Goal: Transaction & Acquisition: Purchase product/service

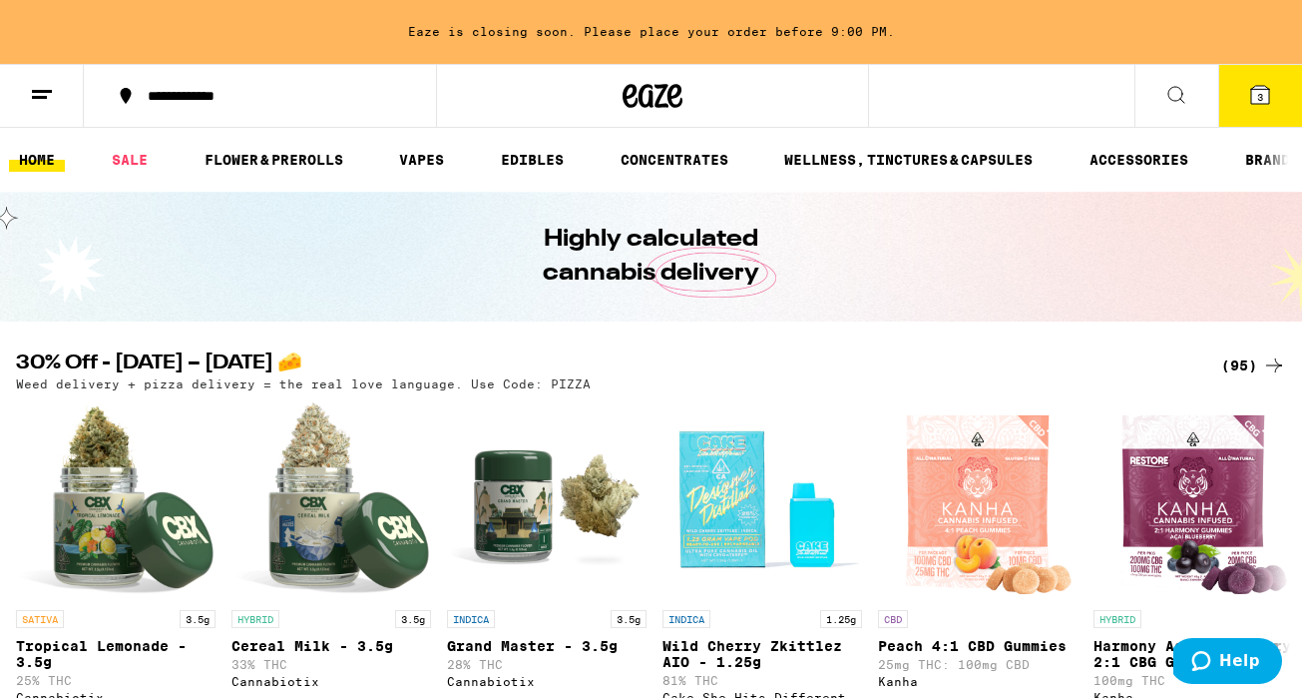
click at [1258, 361] on div "(95)" at bounding box center [1254, 365] width 65 height 24
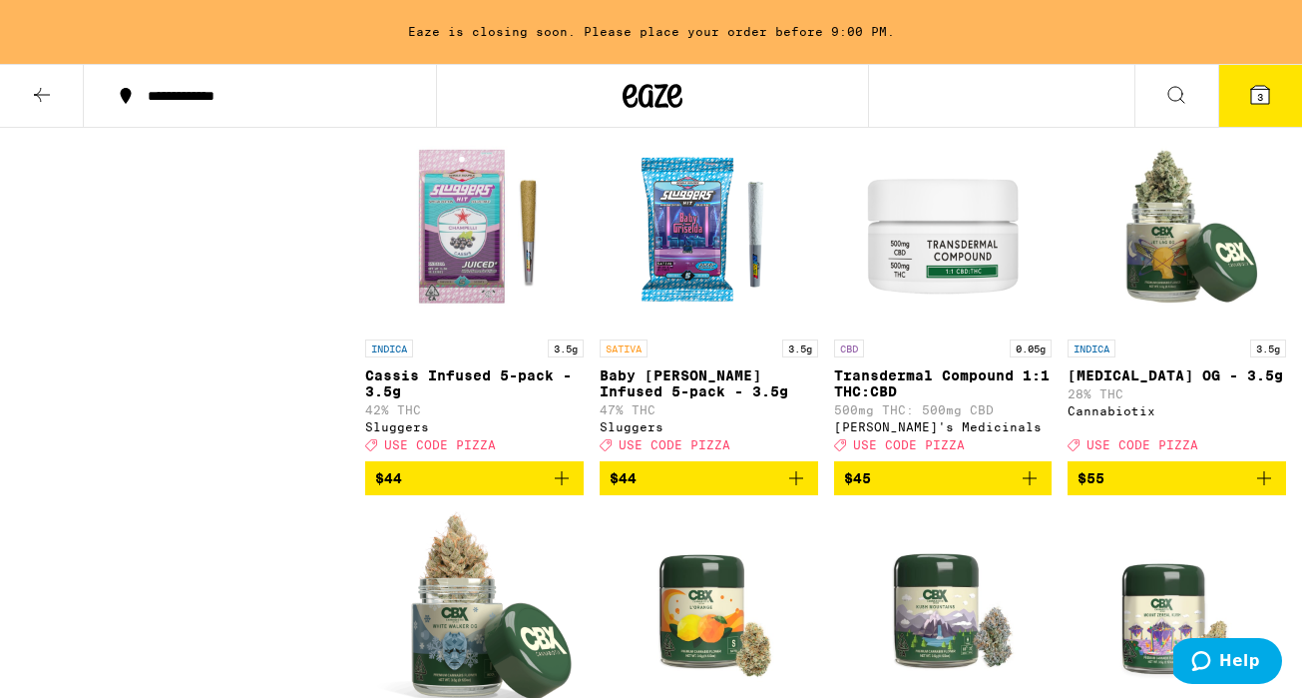
scroll to position [7674, 0]
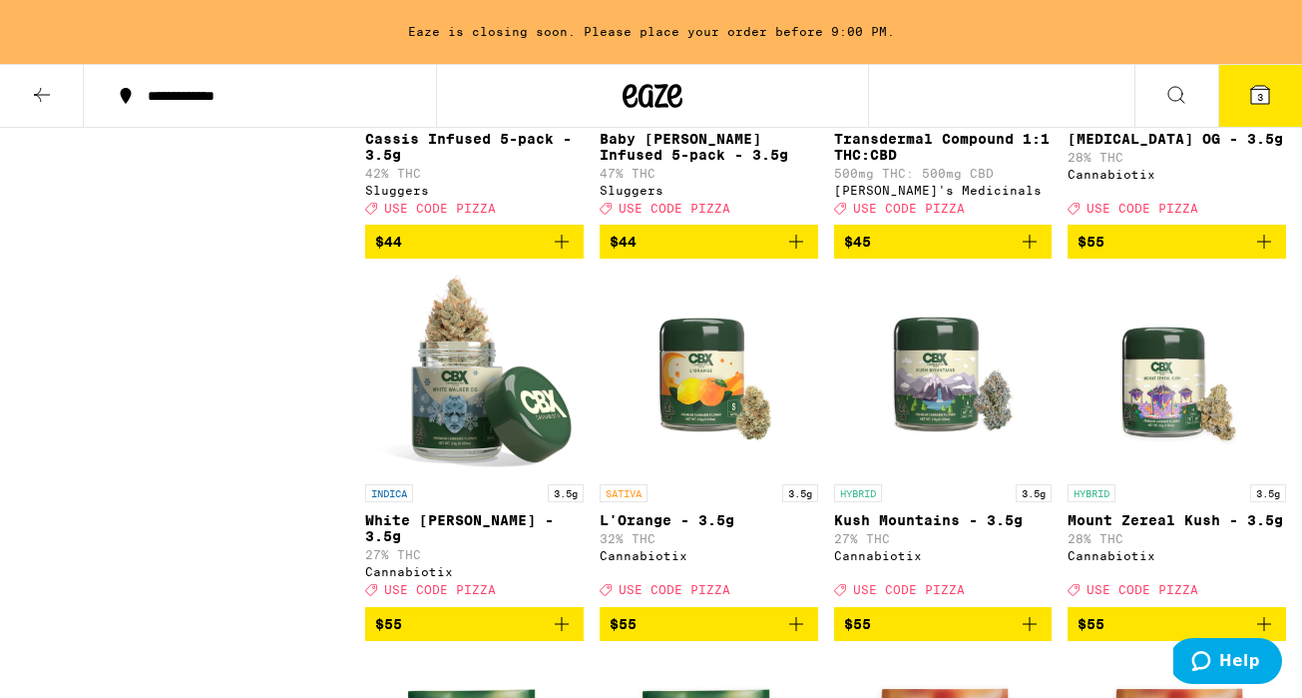
click at [797, 254] on icon "Add to bag" at bounding box center [796, 242] width 24 height 24
click at [1281, 91] on button "4" at bounding box center [1261, 96] width 84 height 62
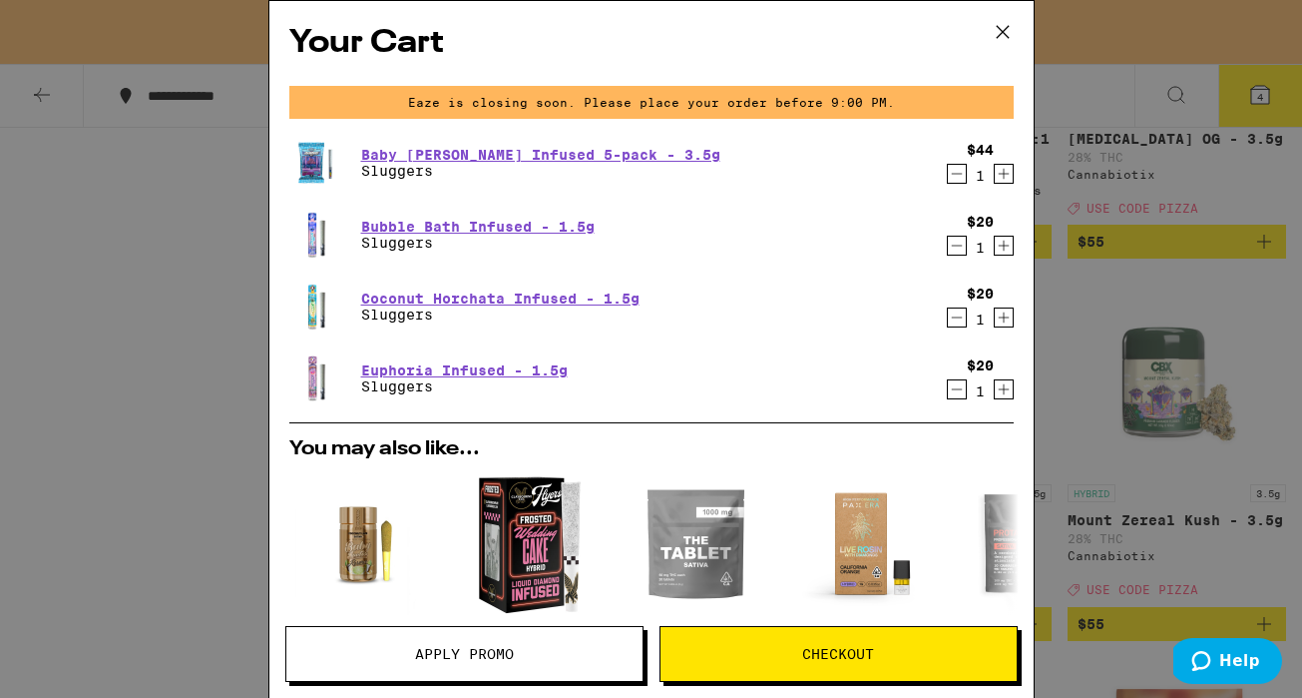
scroll to position [415, 0]
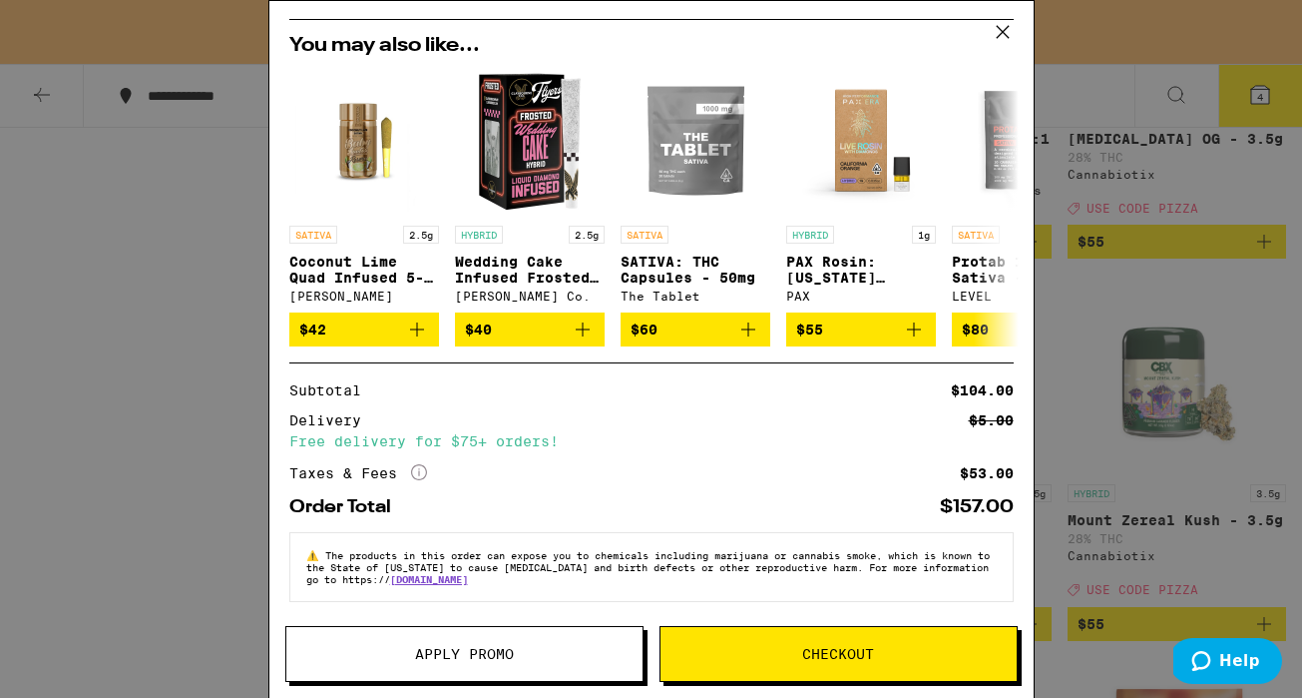
click at [512, 674] on button "Apply Promo" at bounding box center [464, 654] width 358 height 56
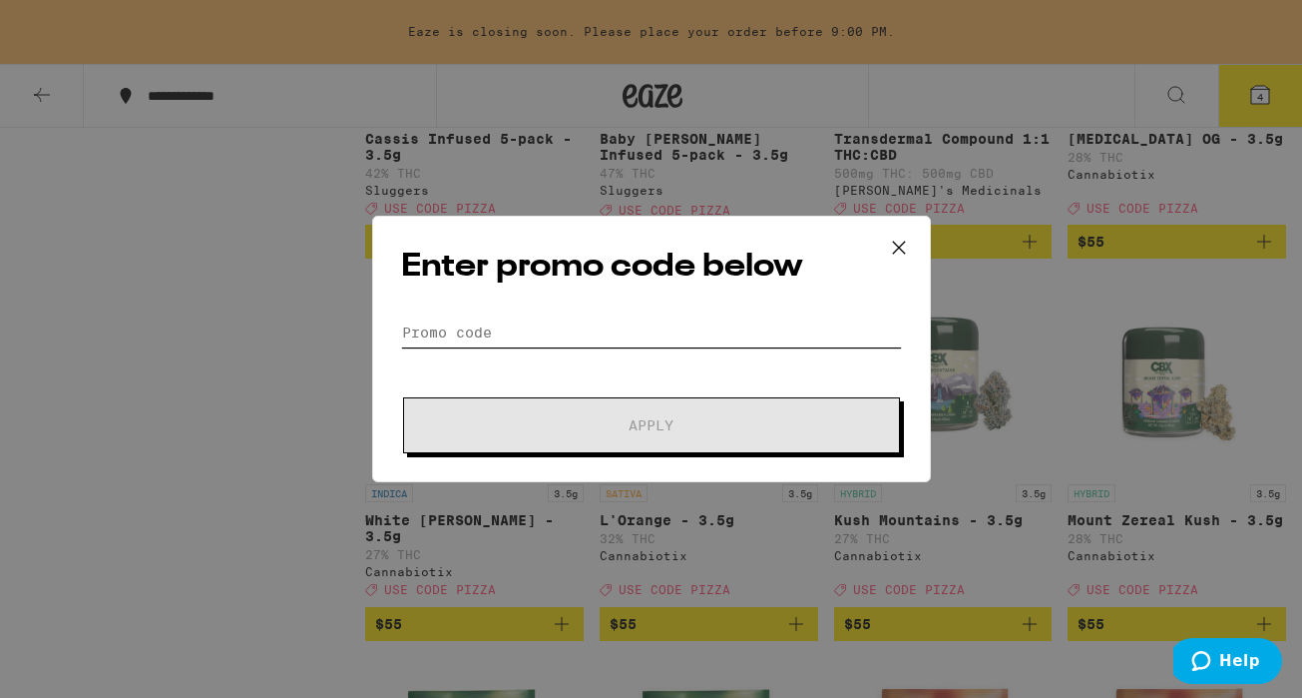
click at [673, 329] on input "Promo Code" at bounding box center [651, 332] width 501 height 30
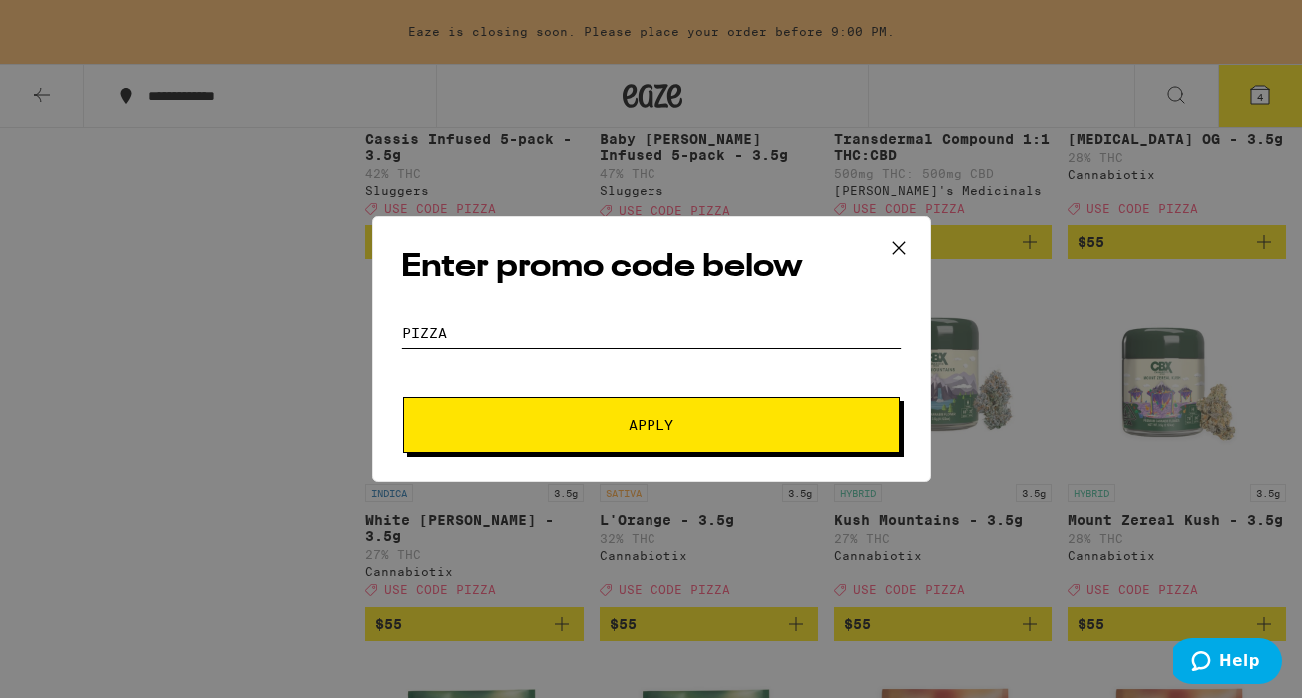
type input "pizza"
click at [403, 397] on button "Apply" at bounding box center [651, 425] width 497 height 56
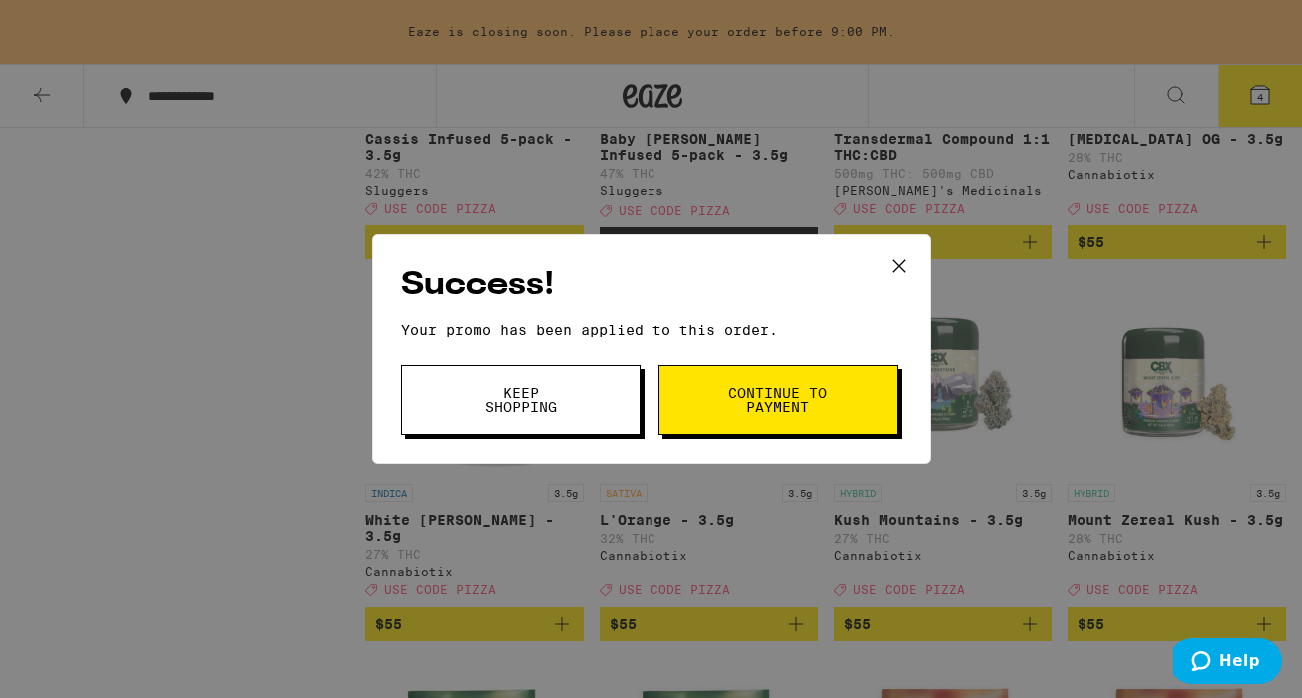
click at [891, 268] on icon at bounding box center [899, 266] width 30 height 30
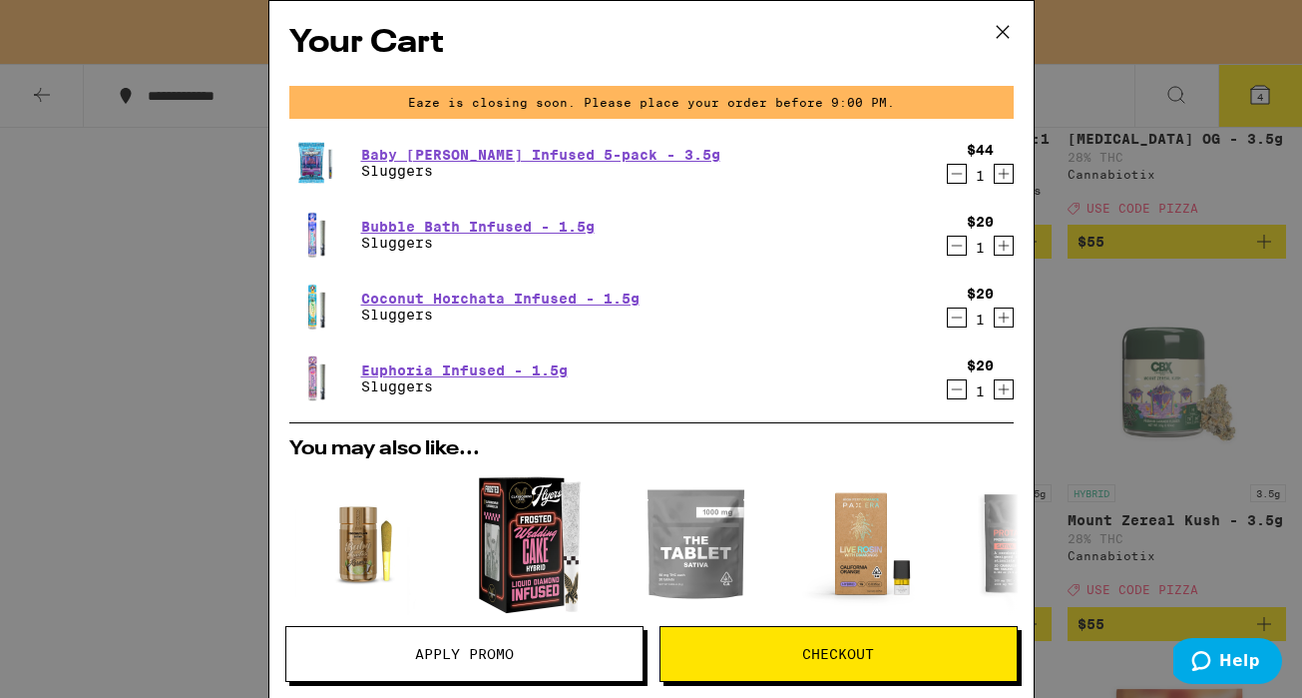
click at [958, 252] on icon "Decrement" at bounding box center [957, 246] width 18 height 24
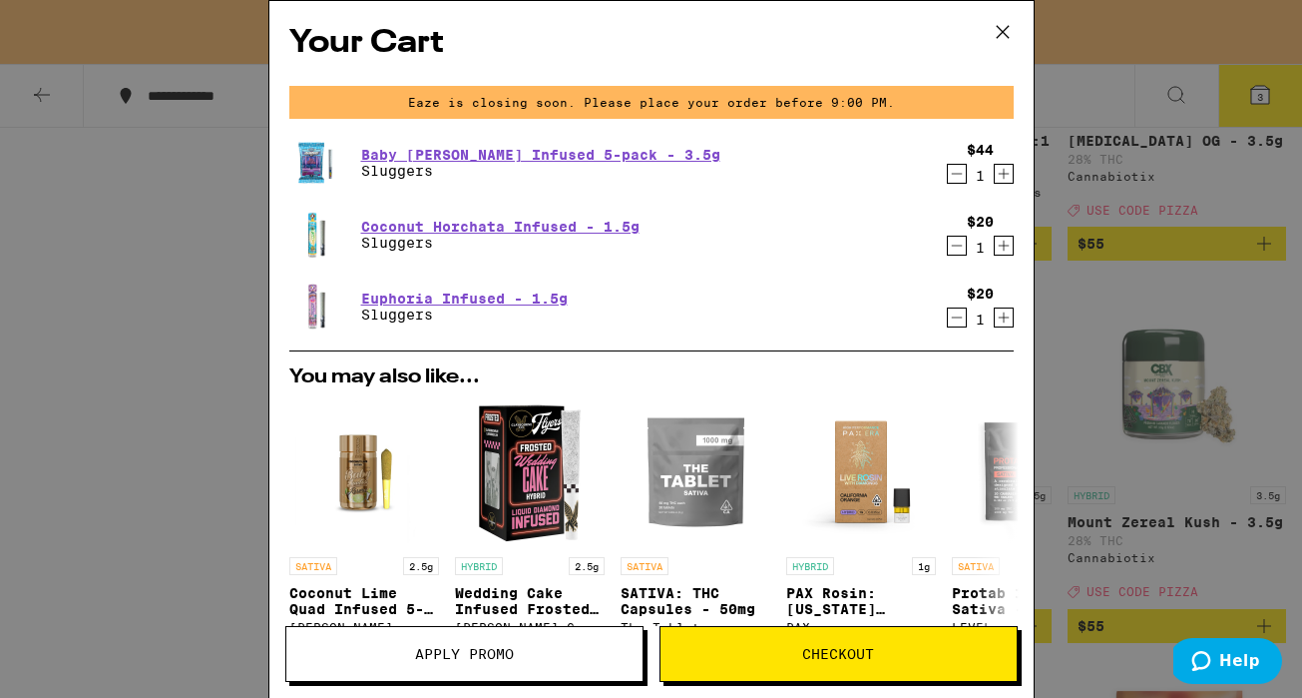
click at [878, 653] on span "Checkout" at bounding box center [839, 654] width 356 height 14
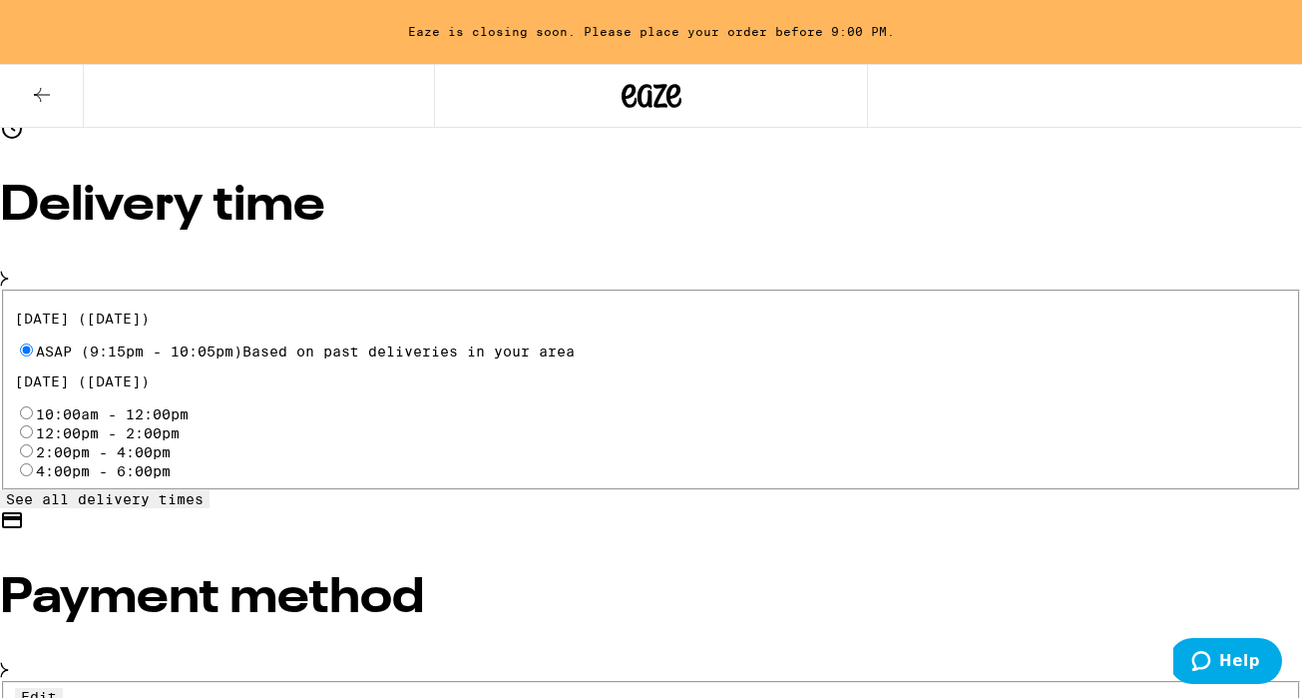
scroll to position [614, 0]
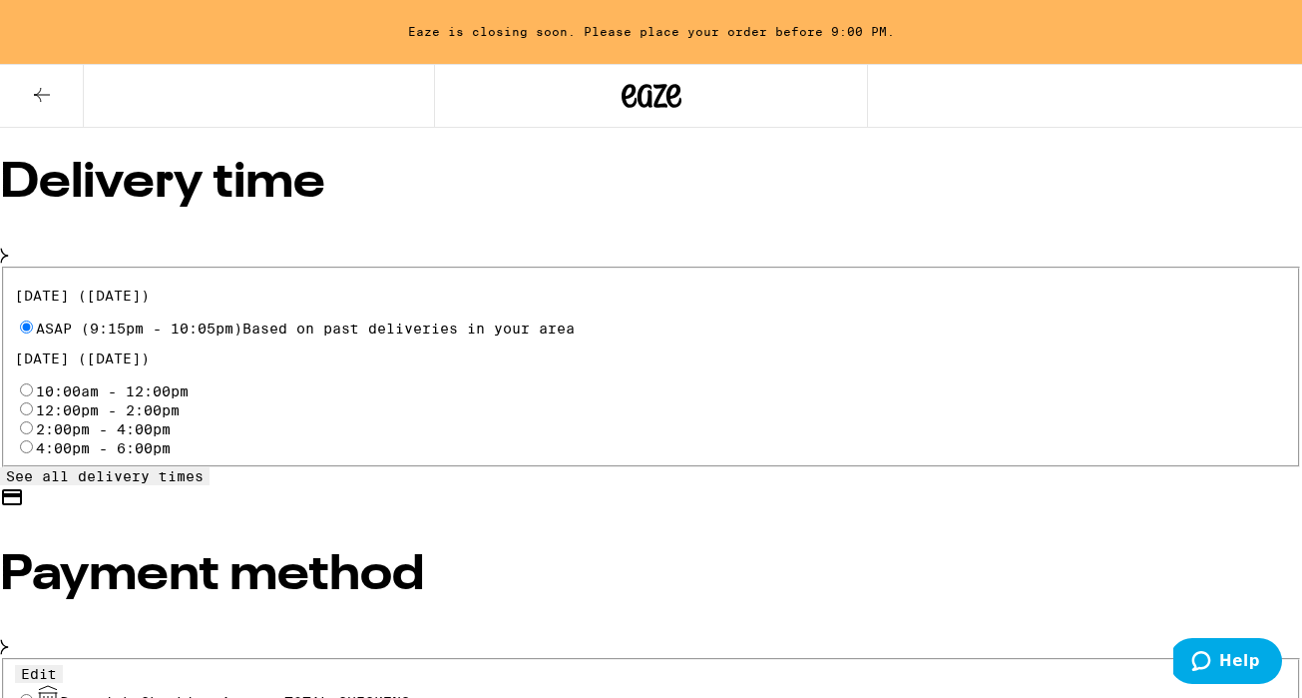
click at [372, 694] on span "Pay with Checking Account TOTAL CHECKING" at bounding box center [235, 702] width 350 height 16
click at [33, 694] on input "Pay with Checking Account TOTAL CHECKING" at bounding box center [26, 700] width 13 height 13
radio input "true"
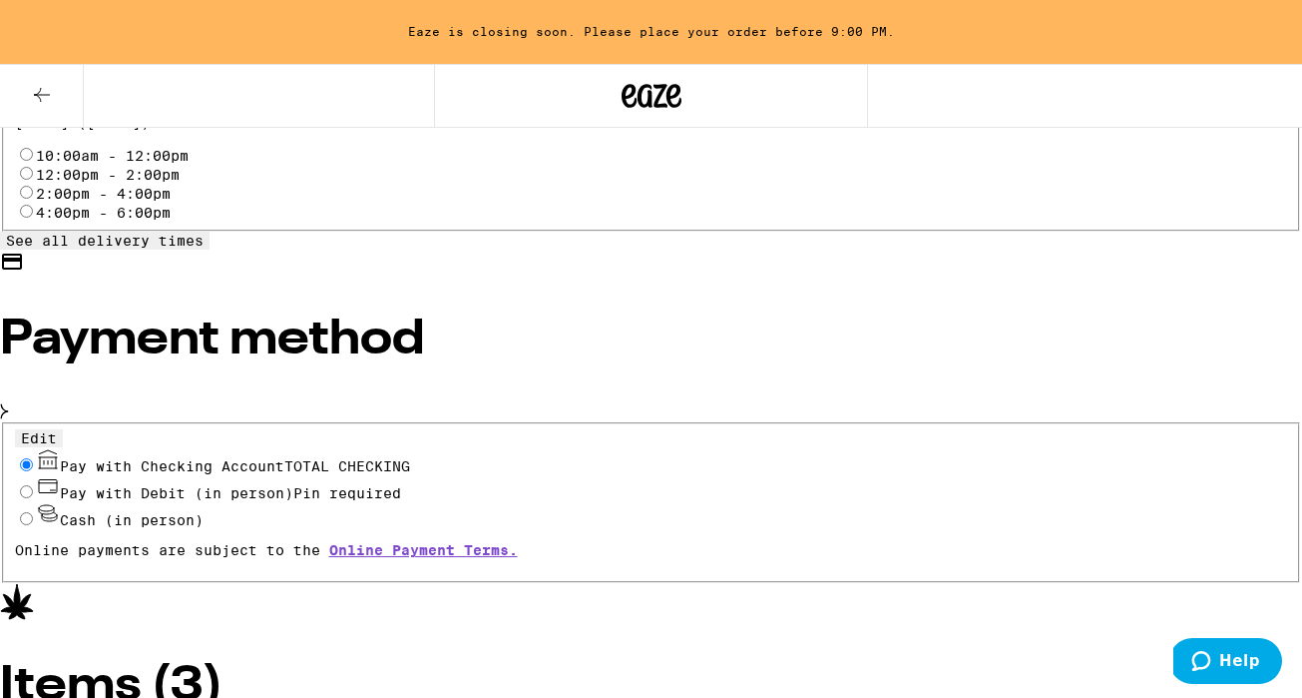
scroll to position [870, 0]
